Goal: Task Accomplishment & Management: Use online tool/utility

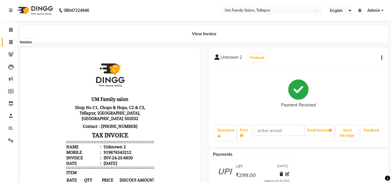
drag, startPoint x: 0, startPoint y: 0, endPoint x: 12, endPoint y: 40, distance: 41.5
click at [12, 40] on icon at bounding box center [10, 42] width 3 height 4
select select "service"
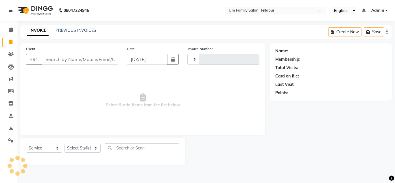
type input "6851"
select select "5102"
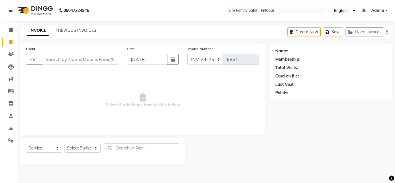
click at [63, 60] on input "Client" at bounding box center [80, 59] width 77 height 11
click at [67, 61] on input "Client" at bounding box center [80, 59] width 77 height 11
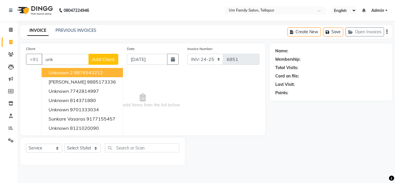
click at [64, 72] on span "Unknown 2" at bounding box center [61, 73] width 24 height 6
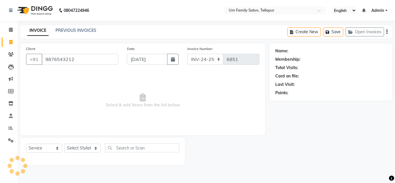
type input "9876543212"
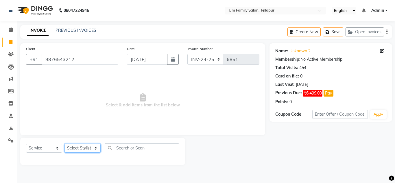
click at [85, 151] on select "Select Stylist Akash K. SAI pandu [PERSON_NAME]" at bounding box center [83, 148] width 36 height 9
select select "53917"
click at [65, 144] on select "Select Stylist Akash K. SAI pandu [PERSON_NAME]" at bounding box center [83, 148] width 36 height 9
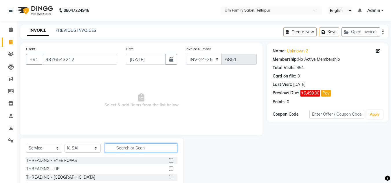
click at [131, 150] on input "text" at bounding box center [141, 147] width 72 height 9
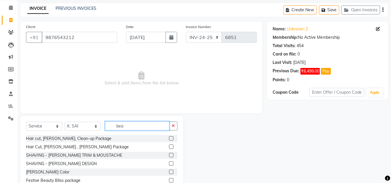
scroll to position [41, 0]
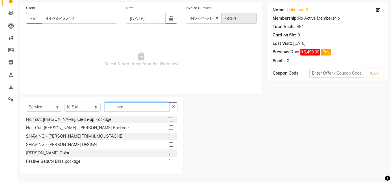
type input "bea"
click at [170, 145] on label at bounding box center [171, 144] width 4 height 4
click at [170, 145] on input "checkbox" at bounding box center [171, 145] width 4 height 4
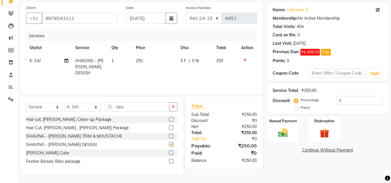
checkbox input "false"
click at [284, 127] on img at bounding box center [283, 133] width 16 height 12
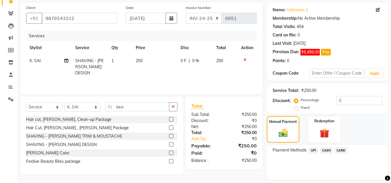
click at [313, 150] on span "UPI" at bounding box center [313, 150] width 9 height 7
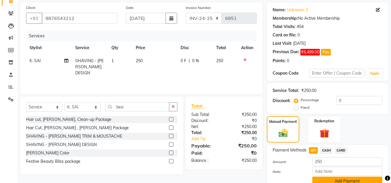
click at [362, 177] on button "Add Payment" at bounding box center [347, 181] width 70 height 9
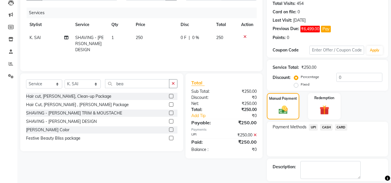
scroll to position [91, 0]
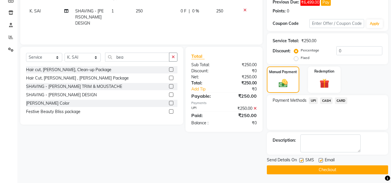
click at [333, 166] on button "Checkout" at bounding box center [327, 169] width 121 height 9
